Goal: Task Accomplishment & Management: Use online tool/utility

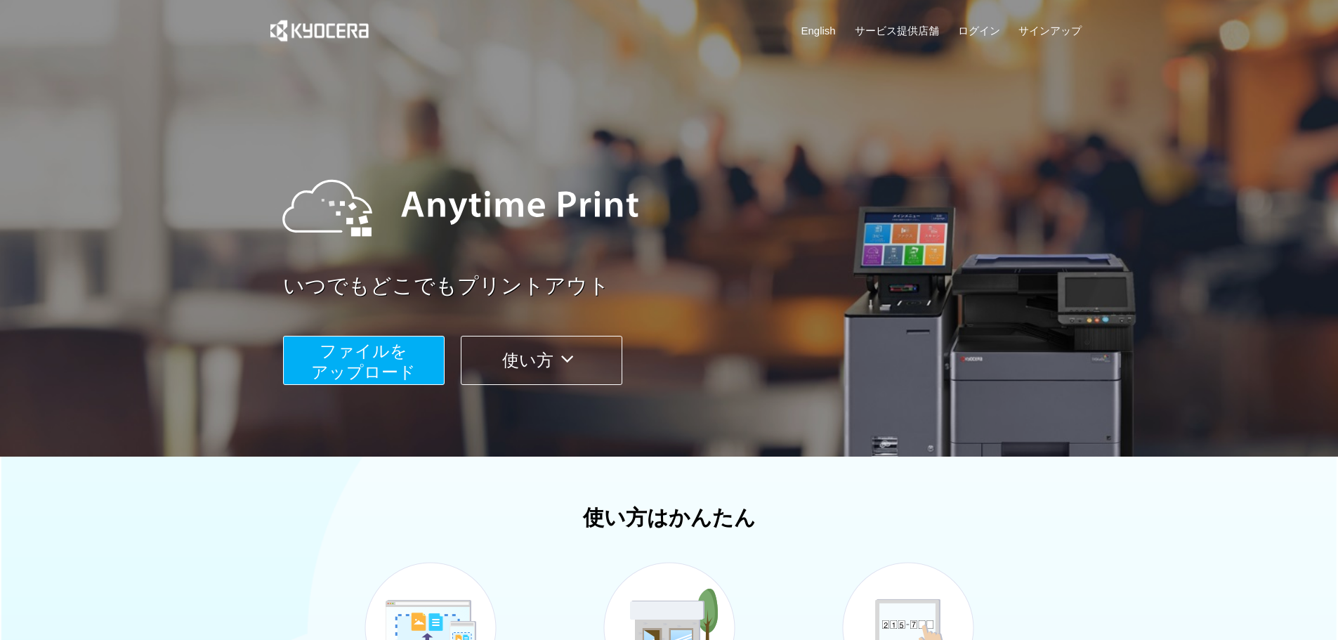
click at [435, 358] on button "ファイルを ​​アップロード" at bounding box center [364, 360] width 162 height 49
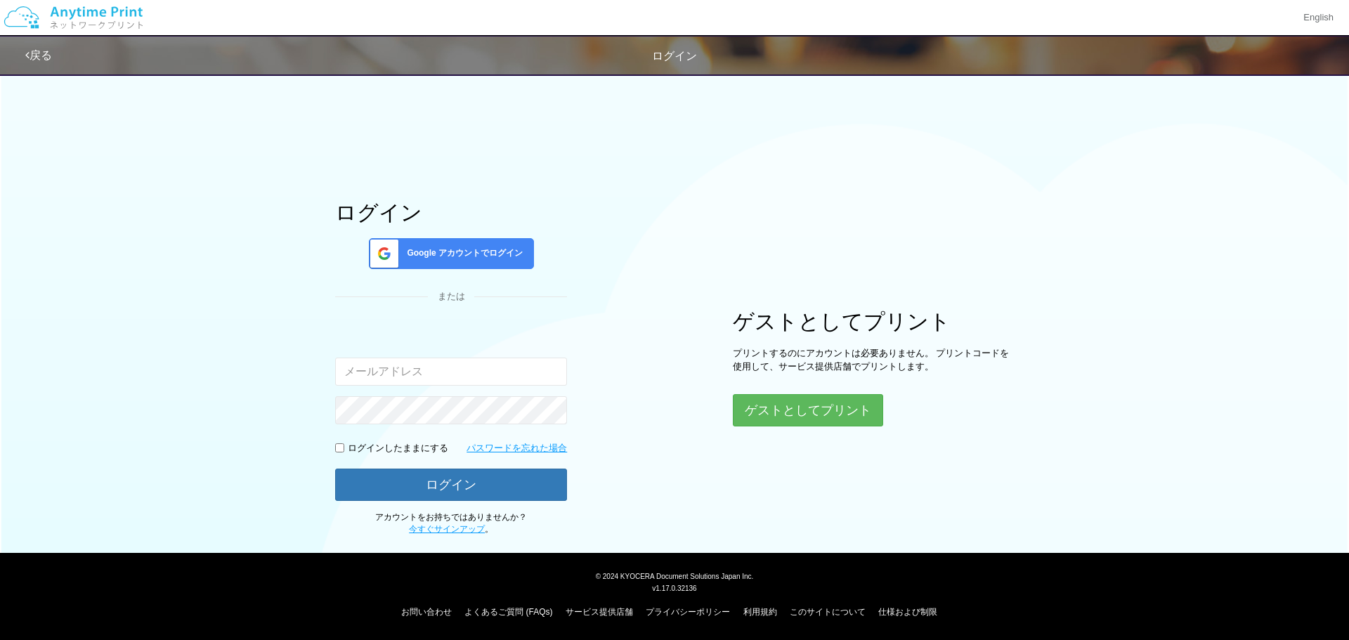
click at [506, 266] on div "Google アカウントでログイン" at bounding box center [451, 253] width 165 height 31
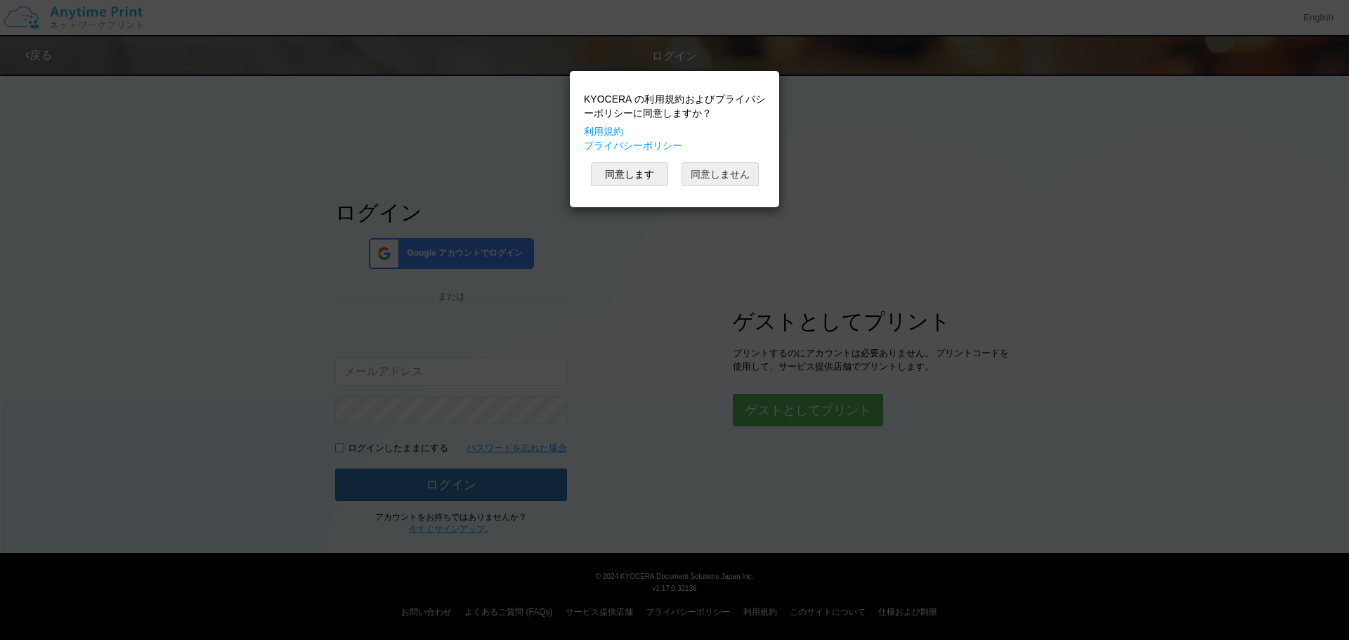
click at [728, 174] on button "同意しません" at bounding box center [719, 174] width 77 height 24
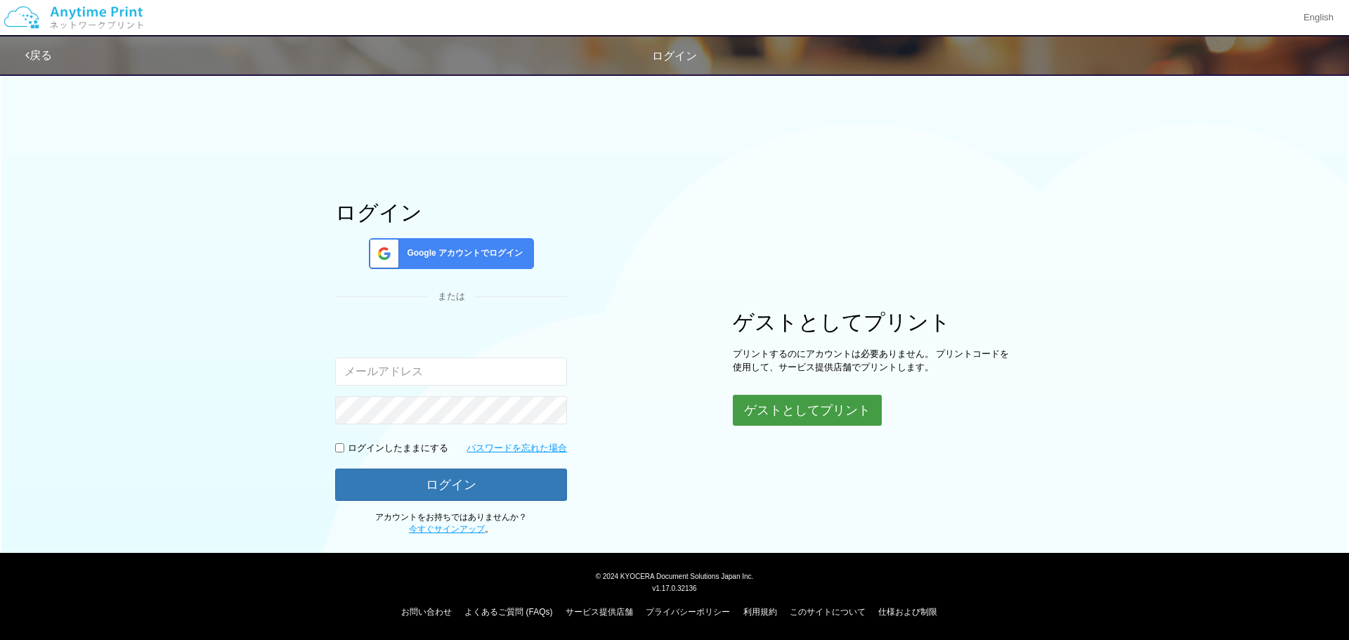
click at [782, 406] on button "ゲストとしてプリント" at bounding box center [807, 410] width 149 height 31
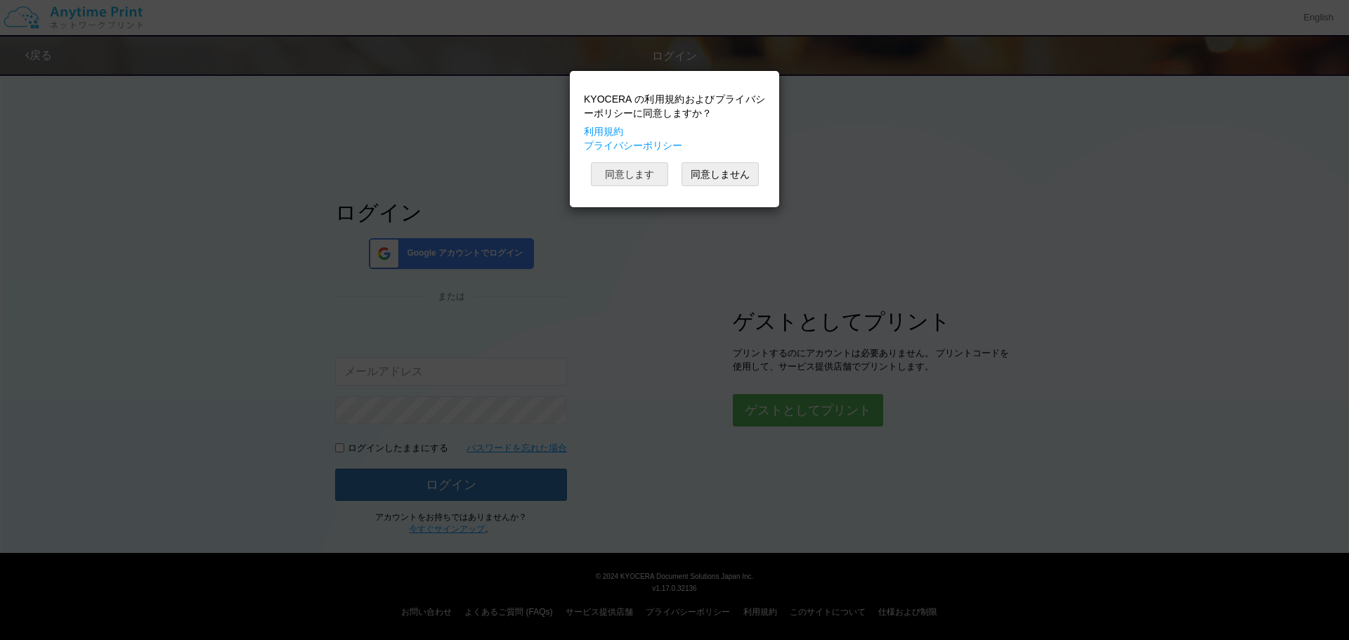
click at [634, 186] on div "KYOCERA の利用規約およびプライバシーポリシーに同意しますか？ 利用規約 プライバシーポリシー 同意します 同意しません" at bounding box center [674, 139] width 195 height 122
click at [633, 173] on button "同意します" at bounding box center [629, 174] width 77 height 24
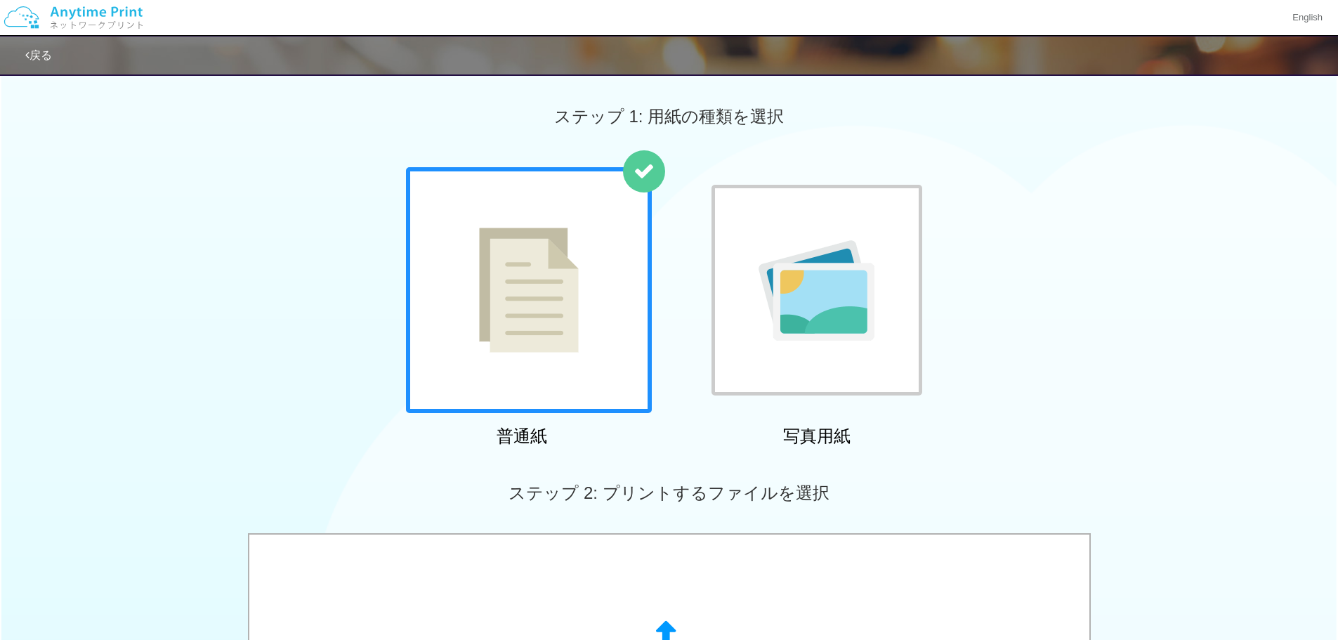
click at [822, 296] on img at bounding box center [817, 290] width 116 height 100
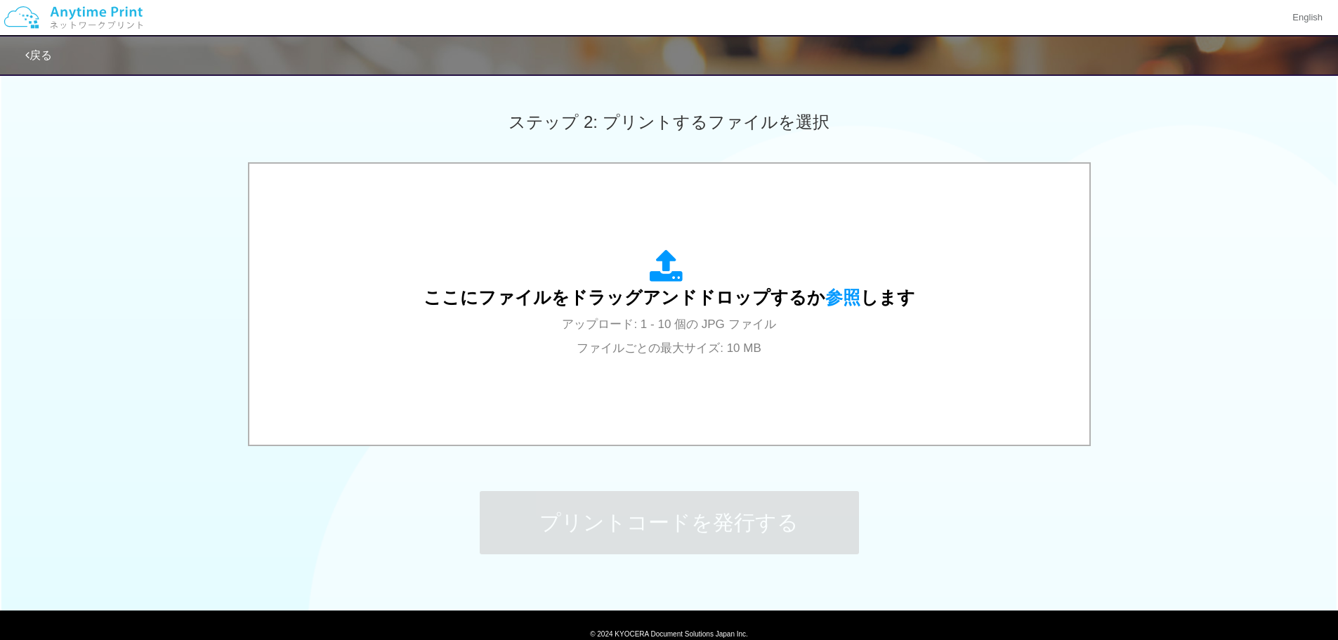
scroll to position [428, 0]
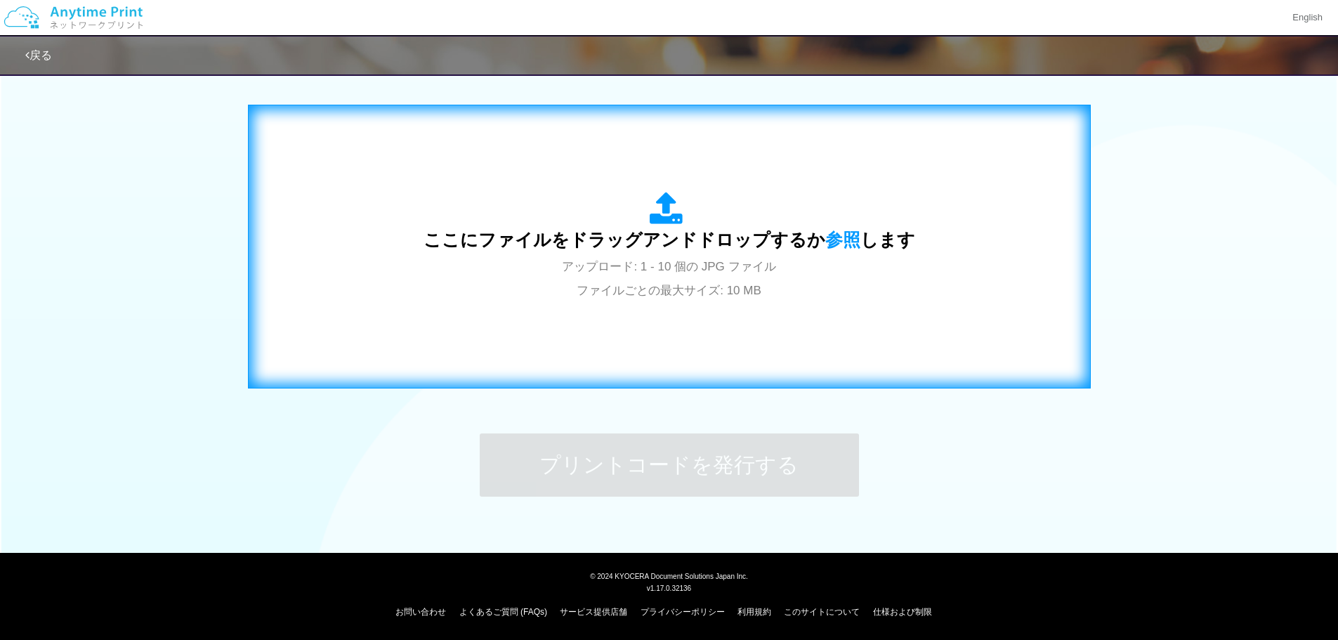
click at [702, 230] on span "ここにファイルをドラッグアンドドロップするか 参照 します" at bounding box center [670, 240] width 492 height 20
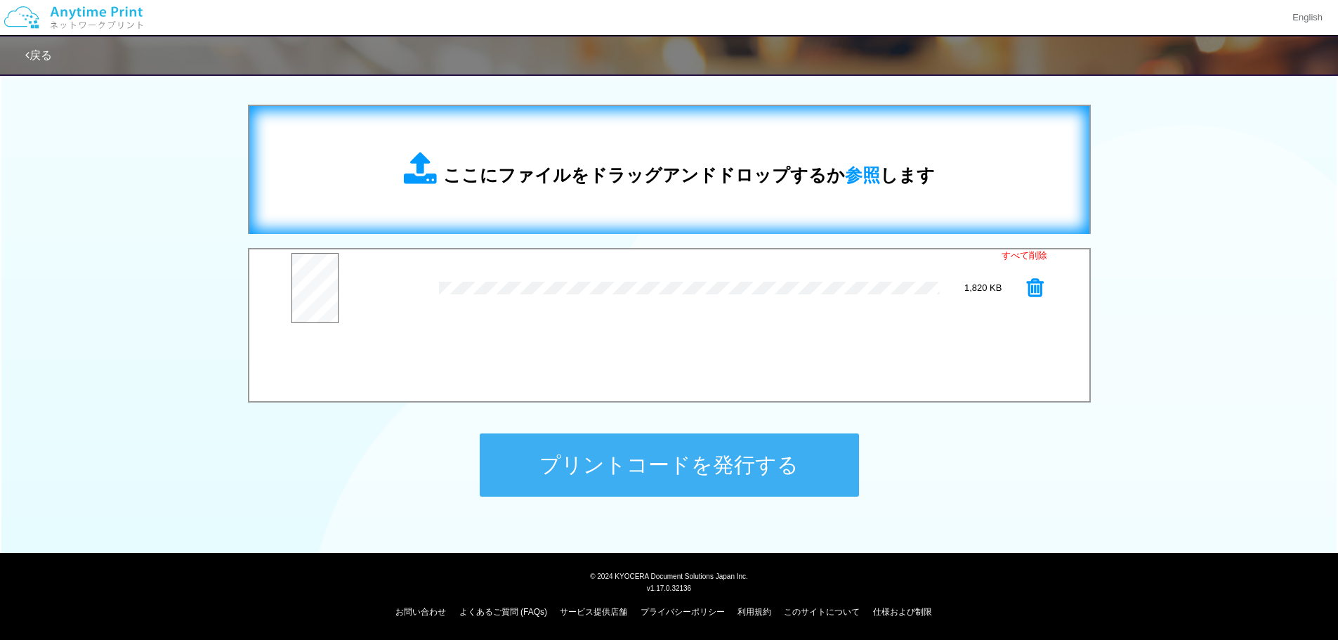
click at [762, 447] on button "プリントコードを発行する" at bounding box center [669, 464] width 379 height 63
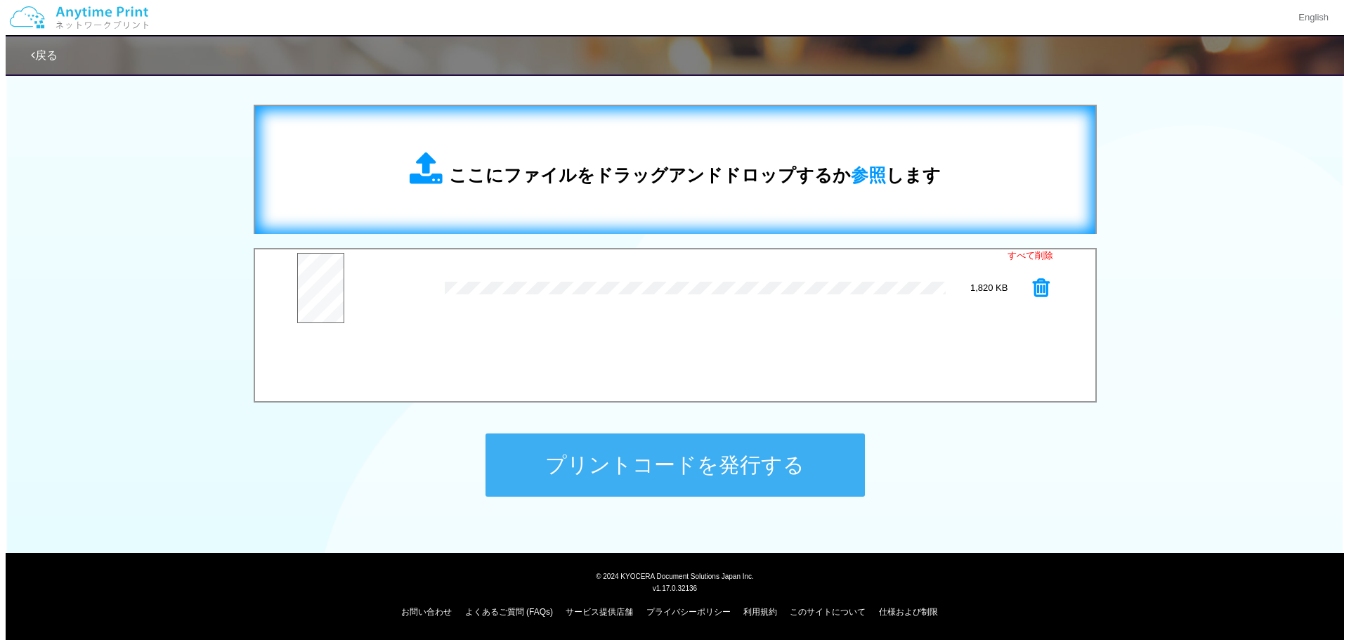
scroll to position [0, 0]
